Goal: Navigation & Orientation: Find specific page/section

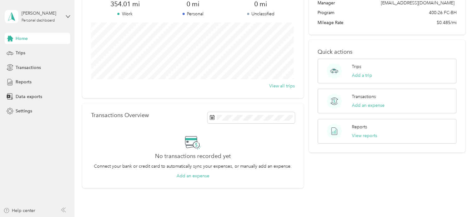
scroll to position [59, 0]
click at [41, 80] on div "Reports" at bounding box center [37, 81] width 65 height 11
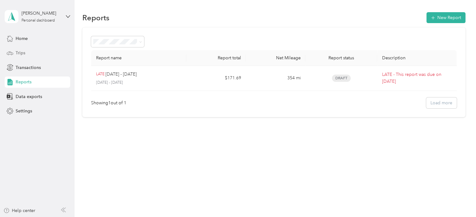
click at [42, 50] on div "Trips" at bounding box center [37, 52] width 65 height 11
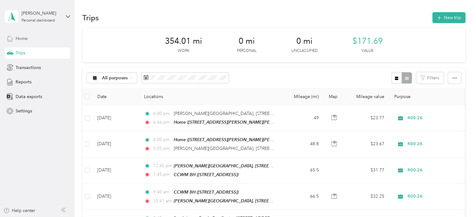
click at [32, 35] on div "Home" at bounding box center [37, 38] width 65 height 11
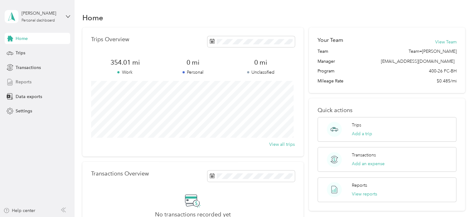
click at [41, 80] on div "Reports" at bounding box center [37, 81] width 65 height 11
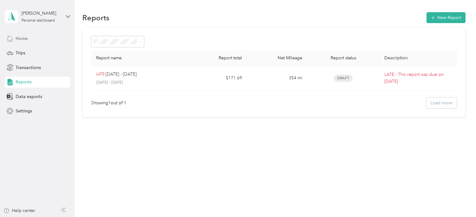
click at [37, 40] on div "Home" at bounding box center [37, 38] width 65 height 11
